Goal: Navigation & Orientation: Go to known website

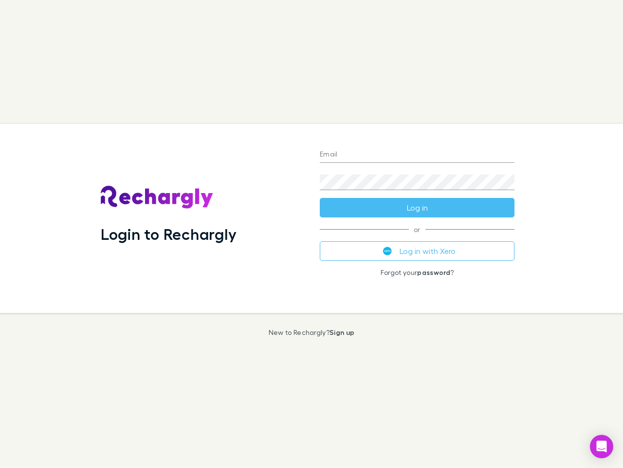
click at [312, 234] on div "Login to Rechargly" at bounding box center [202, 218] width 219 height 189
click at [417, 155] on input "Email" at bounding box center [417, 155] width 195 height 16
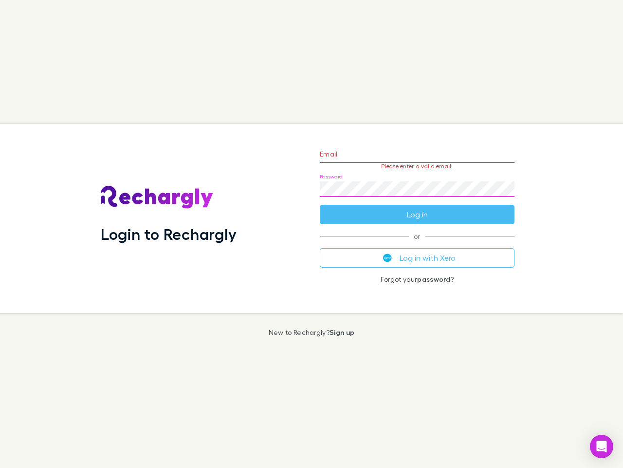
click at [417, 207] on form "Email Please enter a valid email. Password Log in" at bounding box center [417, 181] width 195 height 85
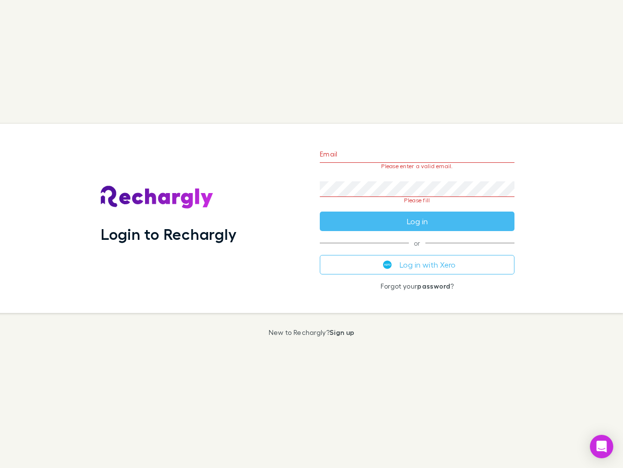
click at [417, 251] on div "Email Please enter a valid email. Password Please fill Log in or Log in with Xe…" at bounding box center [417, 218] width 210 height 189
click at [602, 446] on icon "Open Intercom Messenger" at bounding box center [602, 446] width 10 height 12
